Goal: Task Accomplishment & Management: Manage account settings

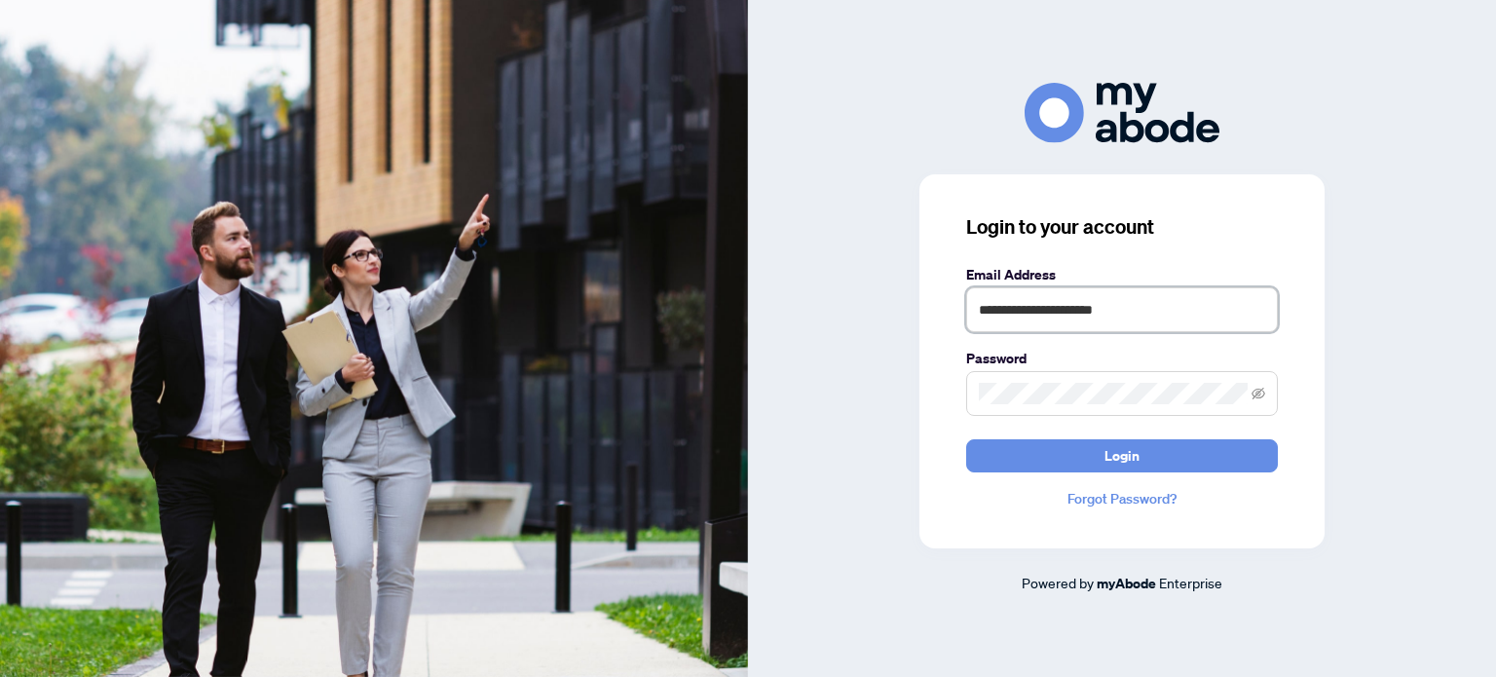
type input "**********"
click at [1068, 450] on button "Login" at bounding box center [1122, 455] width 312 height 33
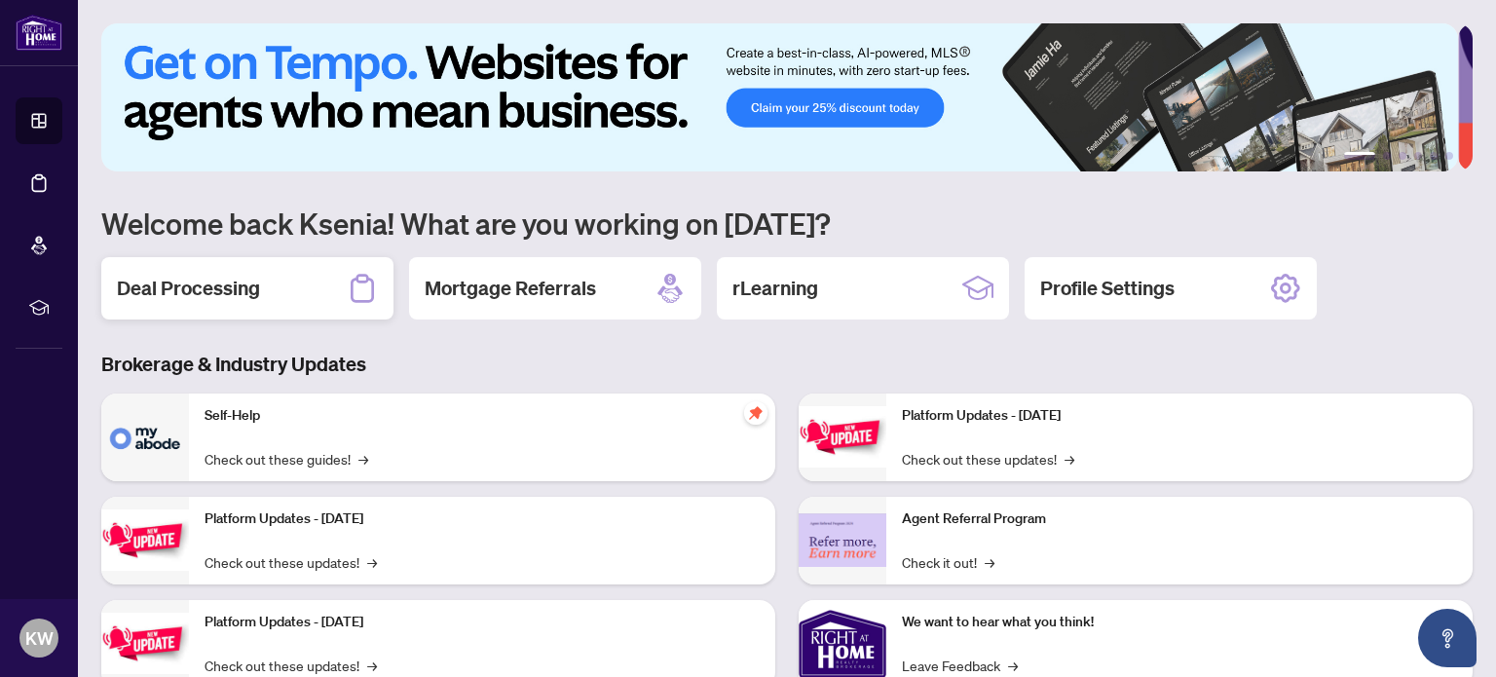
click at [241, 283] on h2 "Deal Processing" at bounding box center [188, 288] width 143 height 27
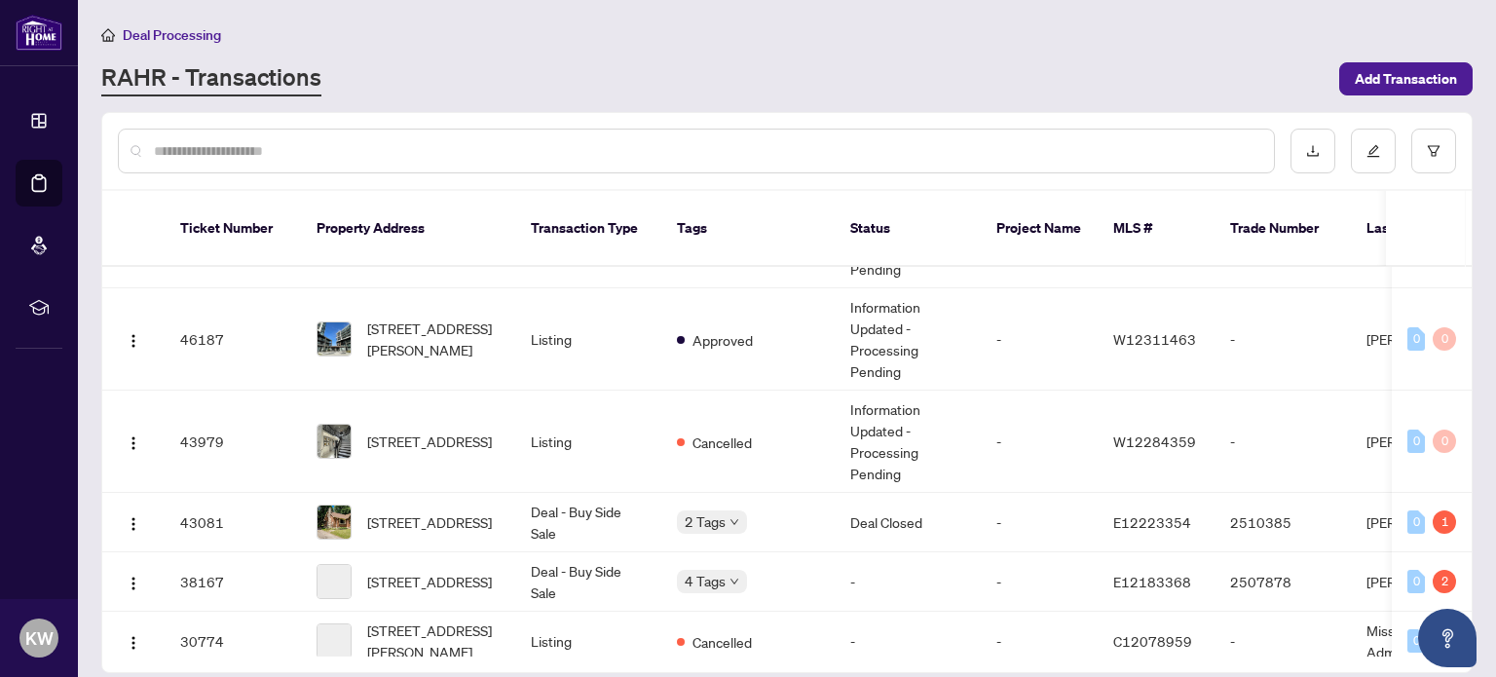
scroll to position [740, 0]
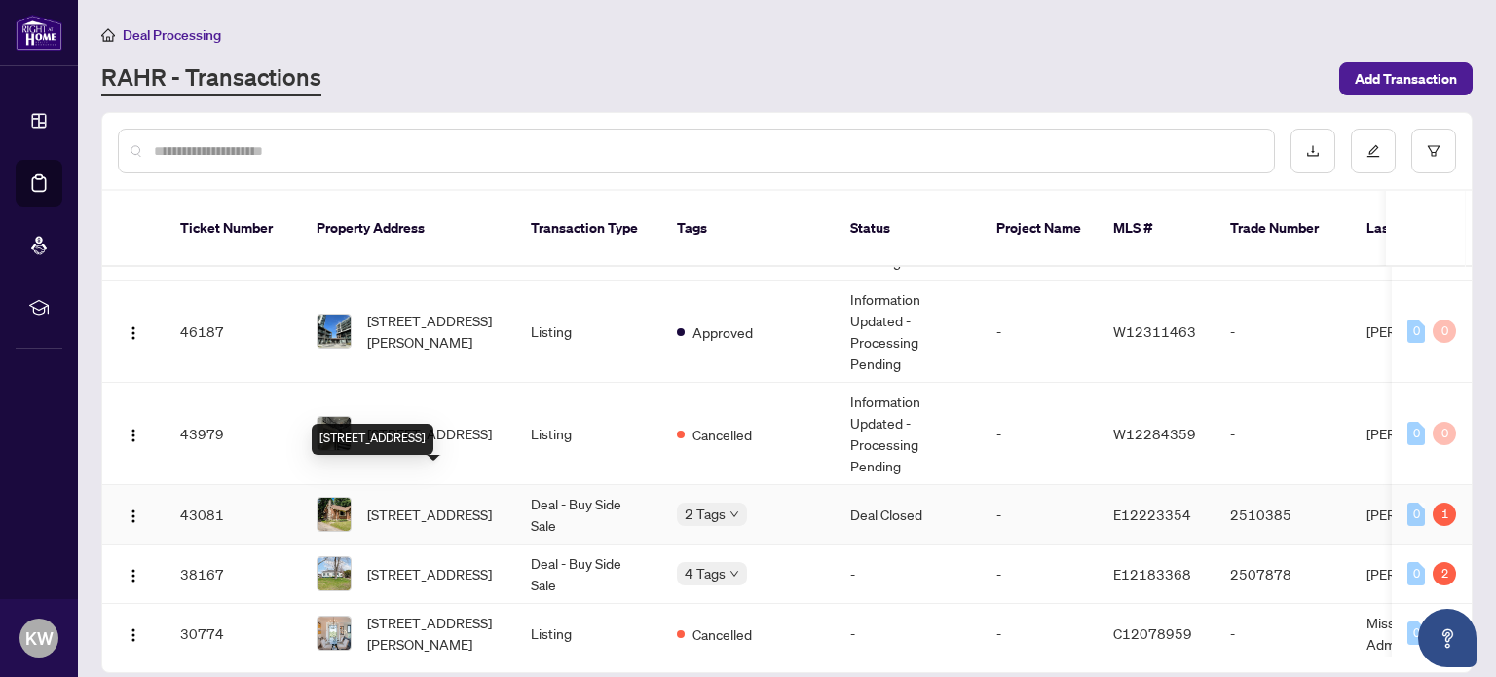
click at [413, 504] on span "1052 King St, Oshawa, Ontario L1H 1H5, Canada" at bounding box center [429, 514] width 125 height 21
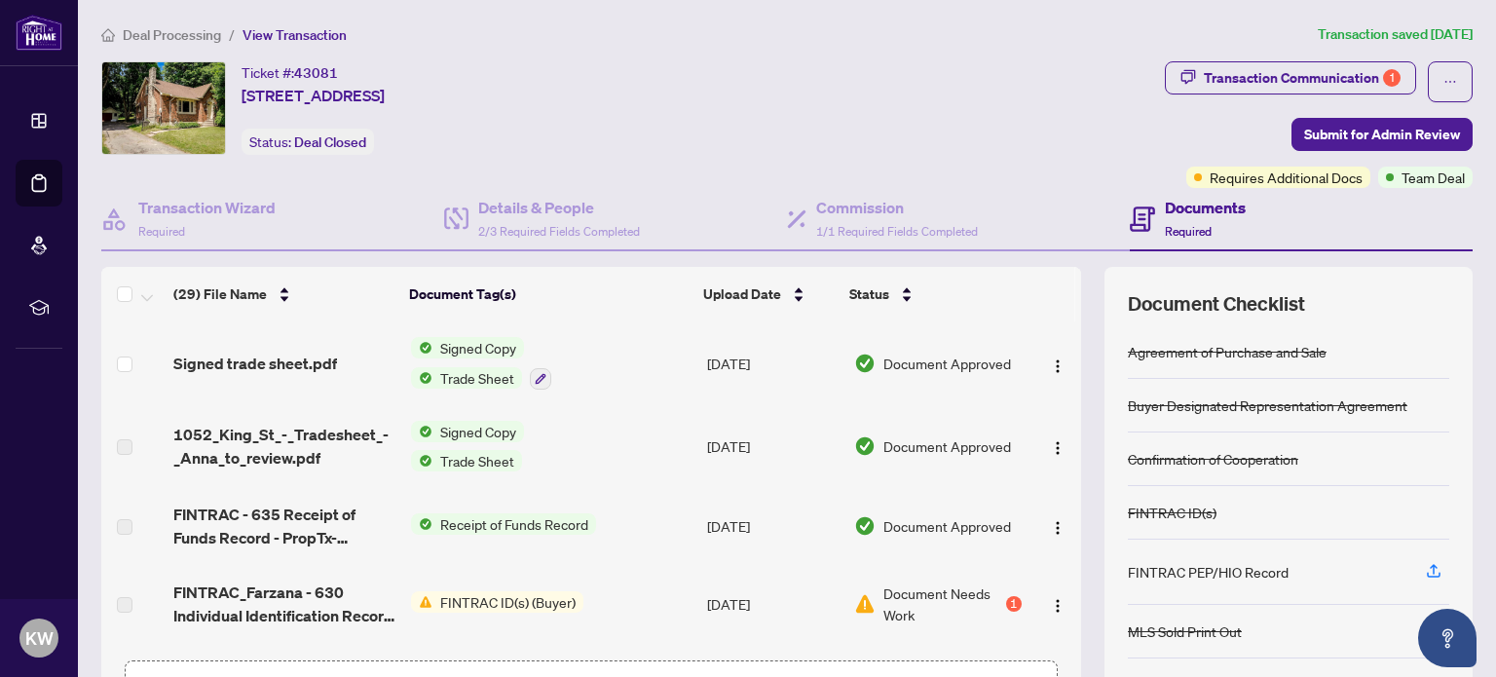
click at [483, 597] on span "FINTRAC ID(s) (Buyer)" at bounding box center [508, 601] width 151 height 21
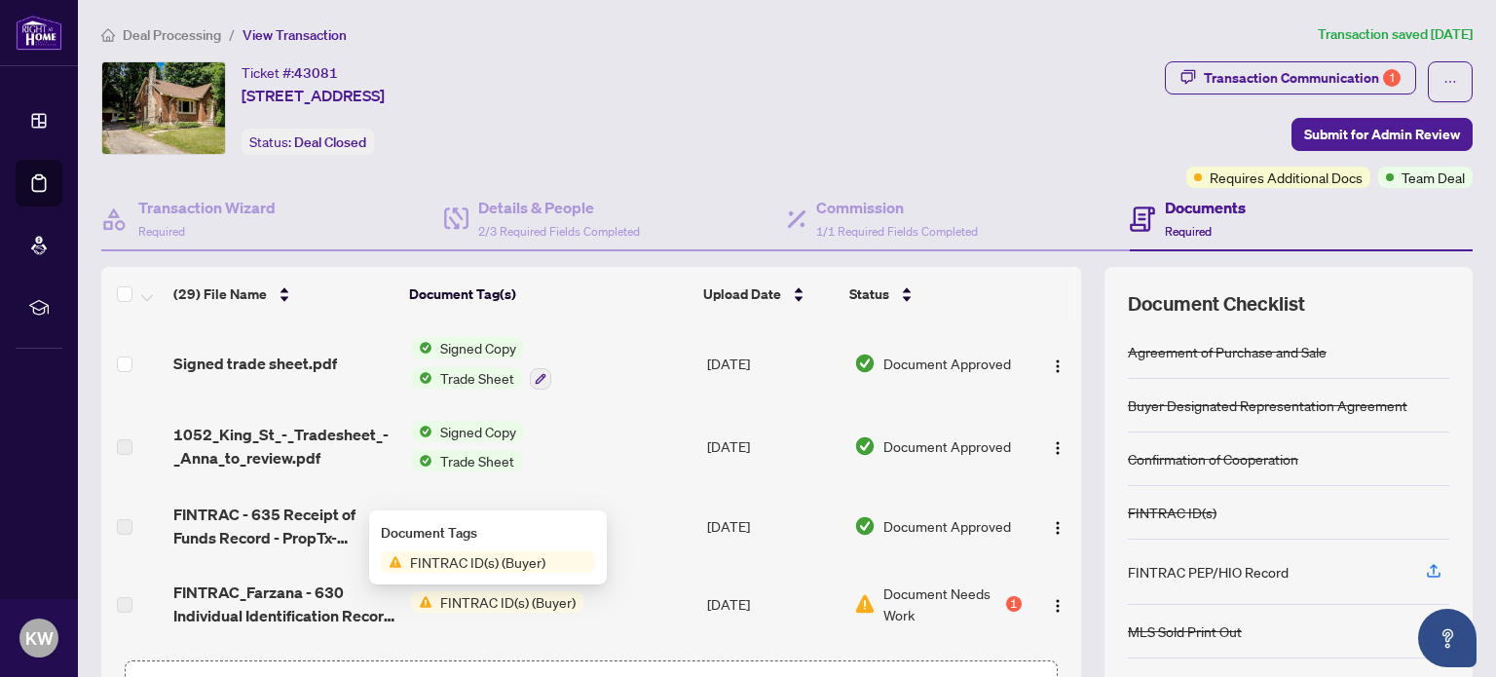
click at [947, 589] on span "Document Needs Work" at bounding box center [943, 604] width 119 height 43
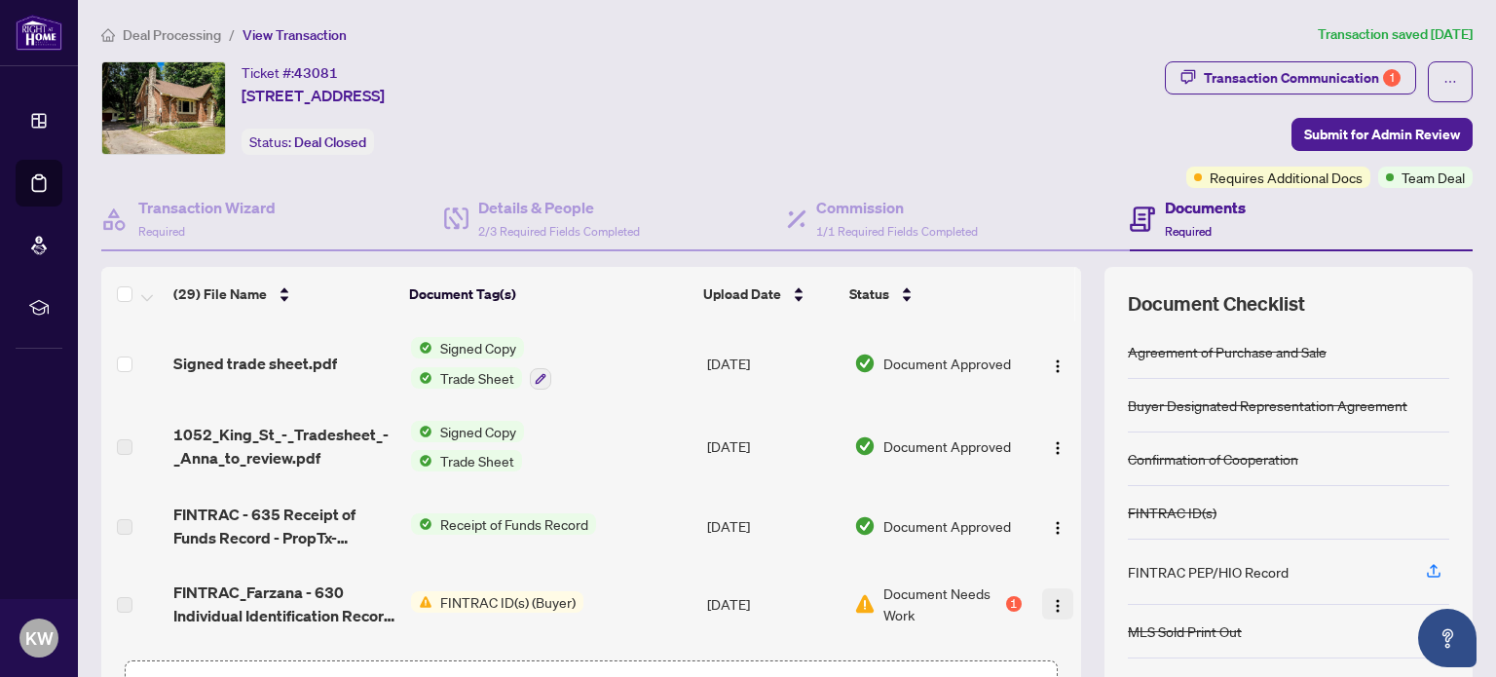
click at [1050, 603] on img "button" at bounding box center [1058, 606] width 16 height 16
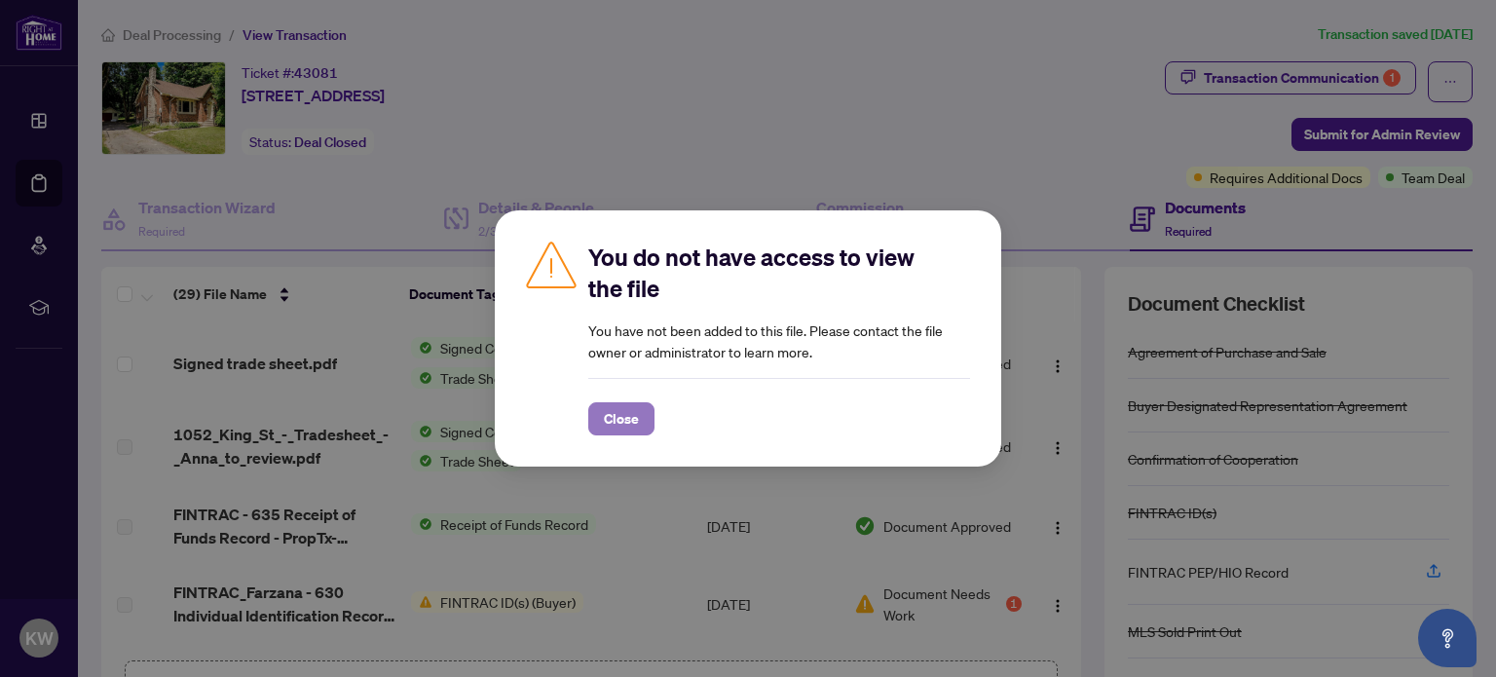
click at [610, 414] on span "Close" at bounding box center [621, 418] width 35 height 31
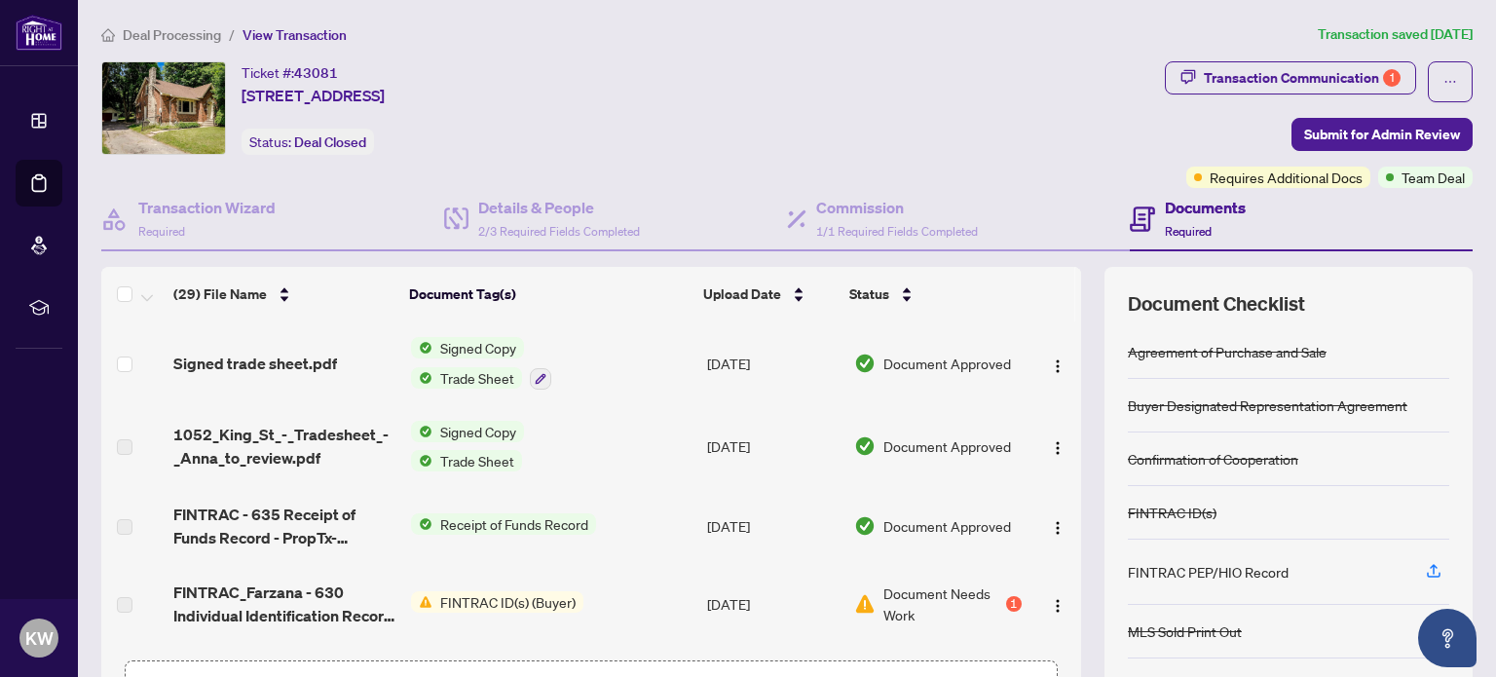
click at [447, 601] on span "FINTRAC ID(s) (Buyer)" at bounding box center [508, 601] width 151 height 21
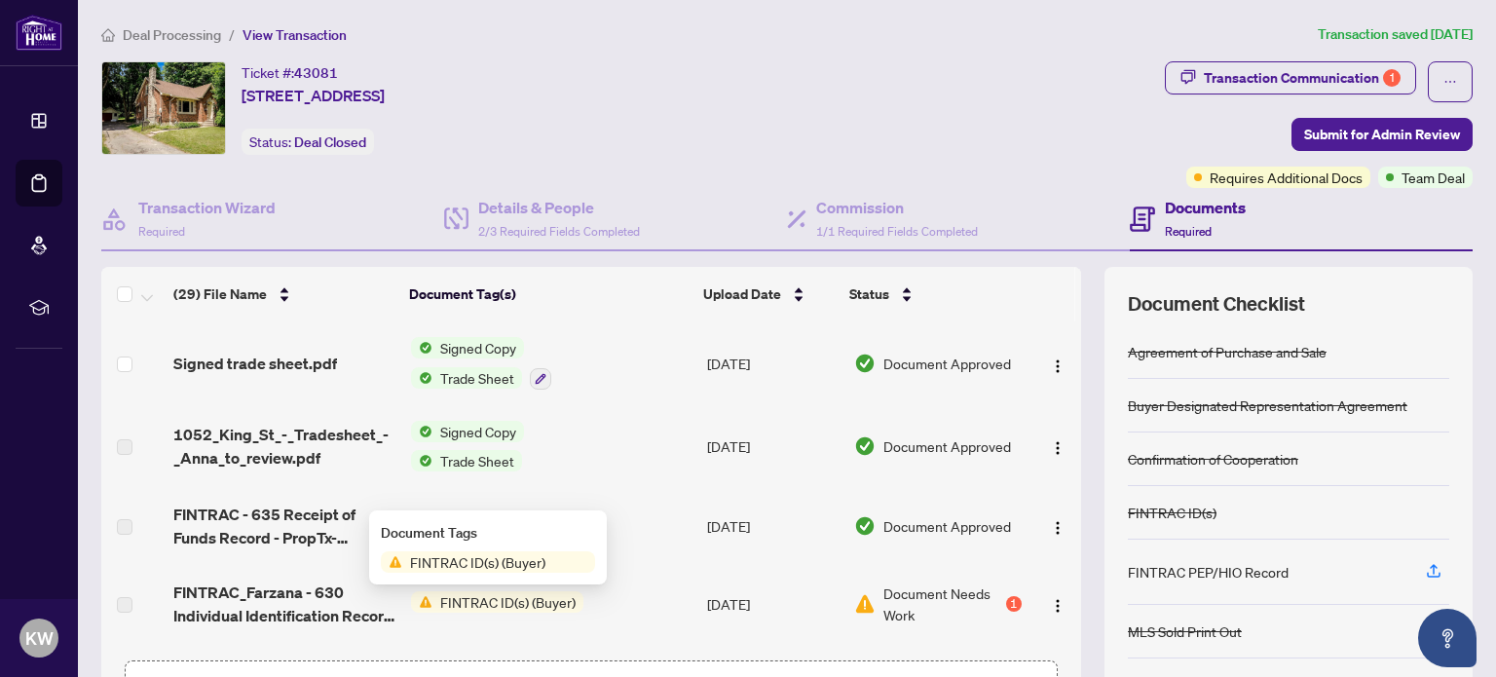
click at [487, 602] on span "FINTRAC ID(s) (Buyer)" at bounding box center [508, 601] width 151 height 21
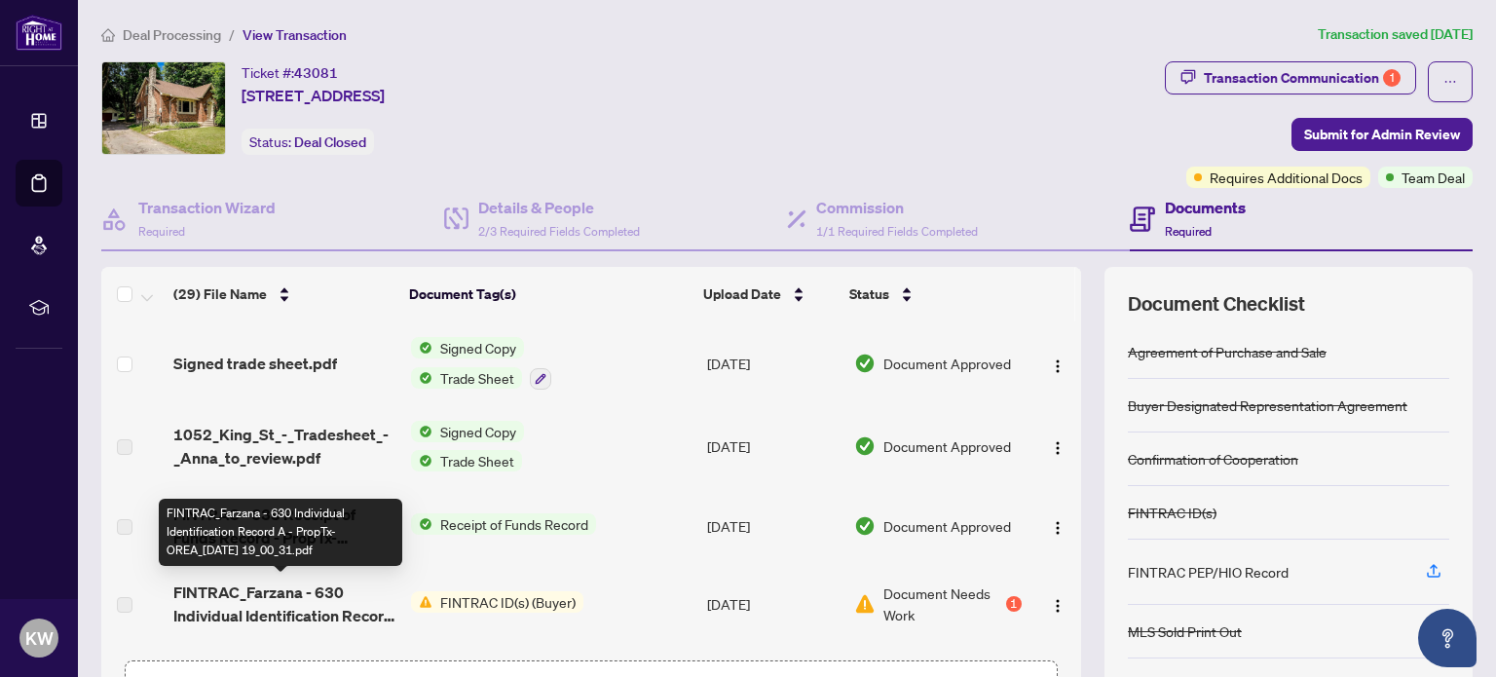
click at [320, 588] on span "FINTRAC_Farzana - 630 Individual Identification Record A - PropTx-OREA_2025-09-…" at bounding box center [283, 604] width 221 height 47
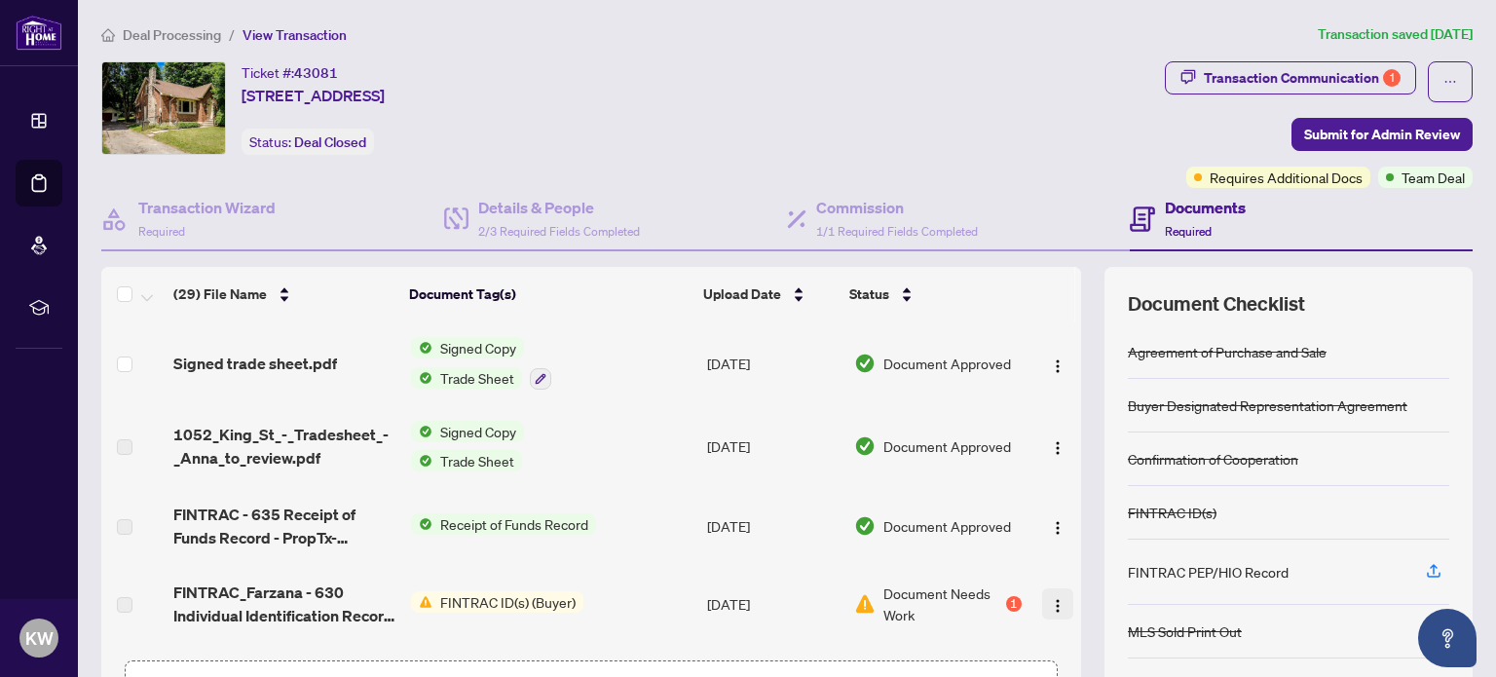
click at [1050, 607] on img "button" at bounding box center [1058, 606] width 16 height 16
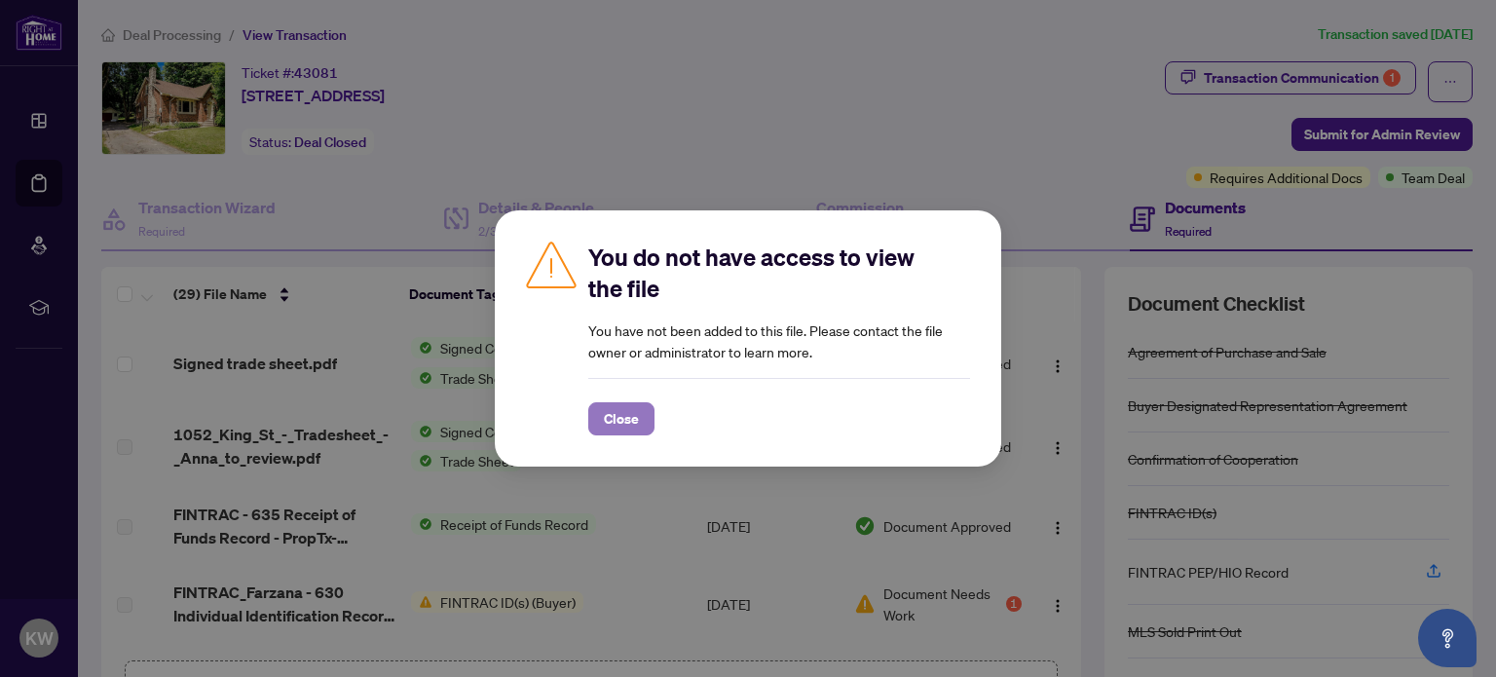
click at [626, 424] on span "Close" at bounding box center [621, 418] width 35 height 31
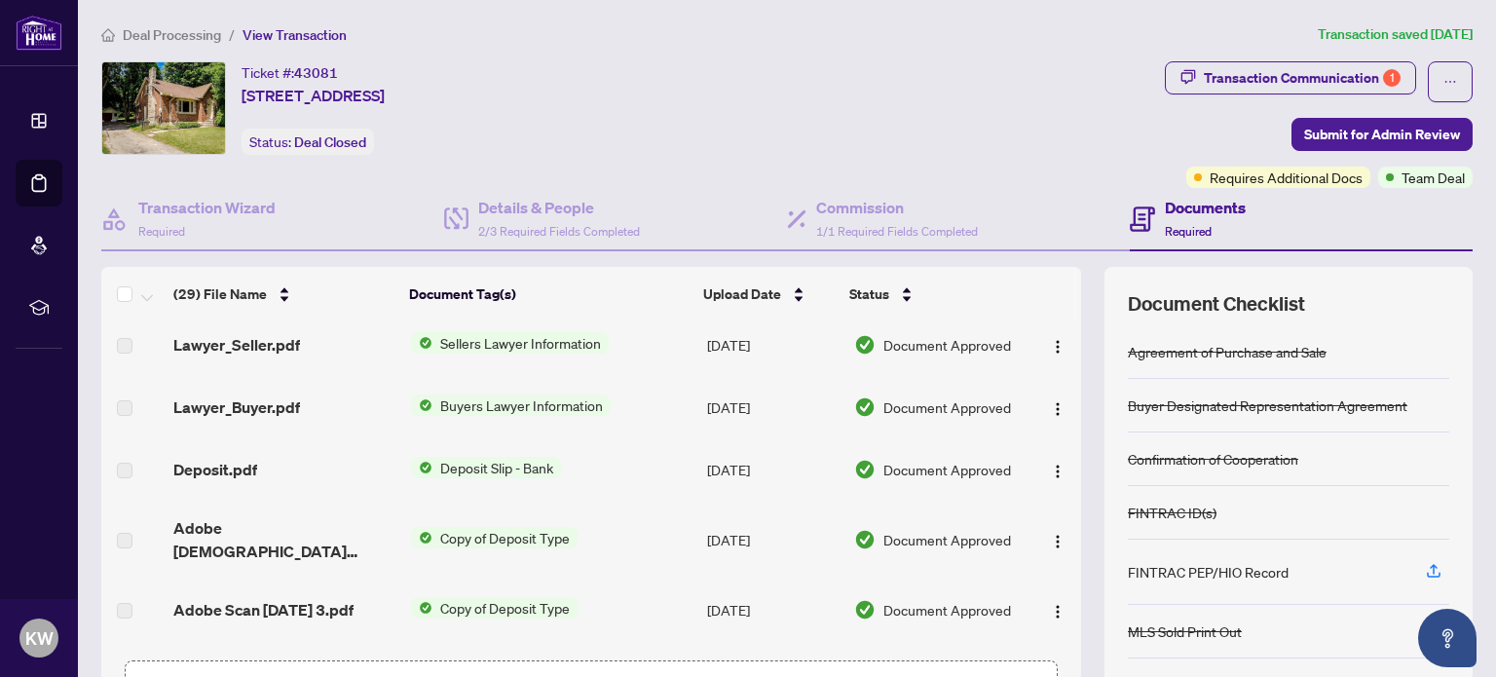
scroll to position [655, 0]
